Goal: Task Accomplishment & Management: Manage account settings

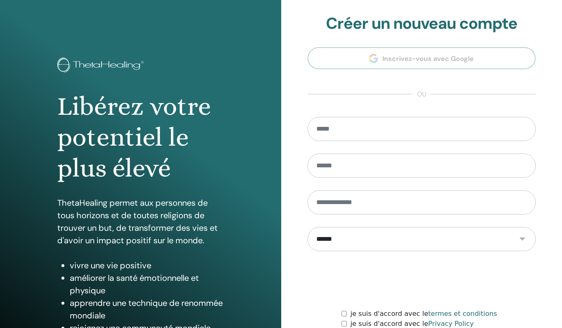
scroll to position [73, 0]
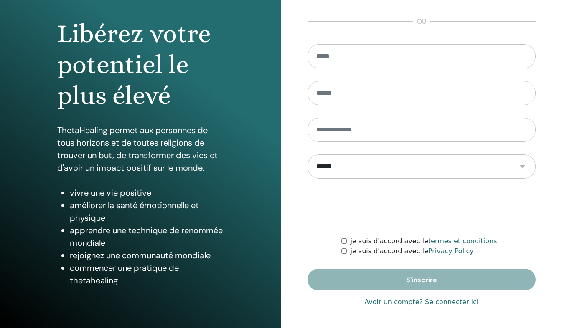
type input "**********"
click at [441, 304] on link "Avoir un compte? Se connecter ici" at bounding box center [421, 302] width 114 height 10
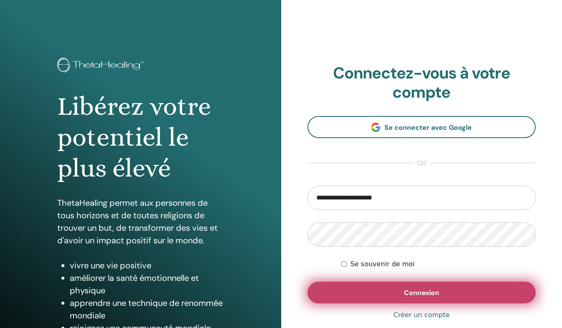
click at [461, 298] on button "Connexion" at bounding box center [421, 293] width 228 height 22
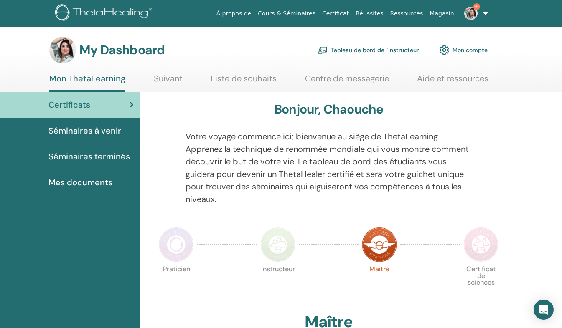
click at [482, 15] on link "9+" at bounding box center [474, 13] width 34 height 27
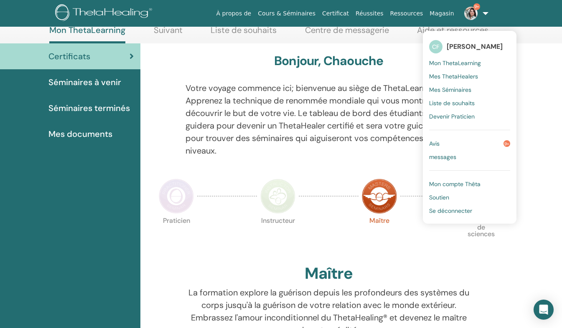
scroll to position [49, 0]
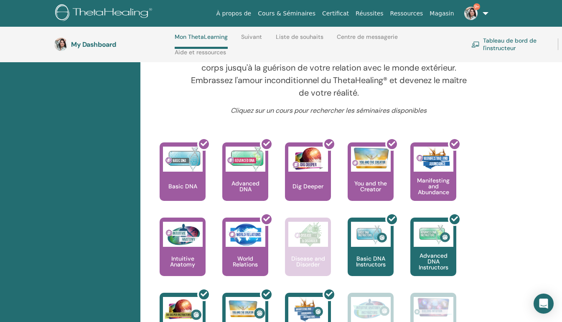
scroll to position [323, 0]
